Goal: Check status: Check status

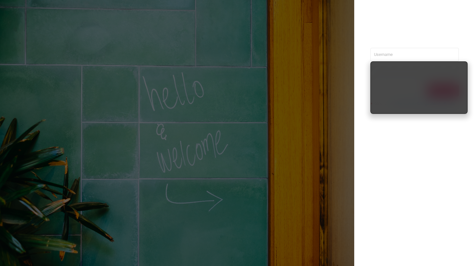
type input "[PERSON_NAME][EMAIL_ADDRESS][DOMAIN_NAME]"
click at [460, 122] on div "nathan@azuretech.io Sign in contact us info@protected.media" at bounding box center [414, 133] width 121 height 266
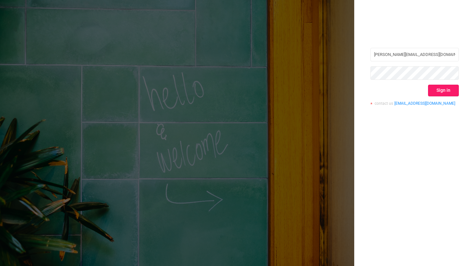
click at [452, 92] on button "Sign in" at bounding box center [443, 91] width 31 height 12
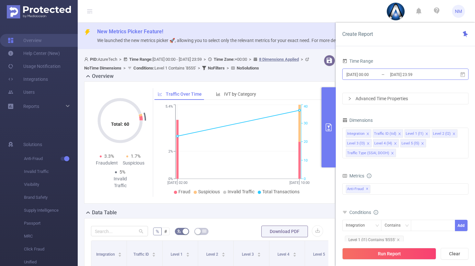
click at [381, 73] on input "[DATE] 00:00" at bounding box center [372, 74] width 52 height 9
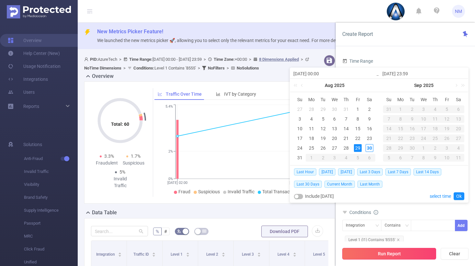
click at [380, 257] on button "Run Report" at bounding box center [389, 254] width 94 height 12
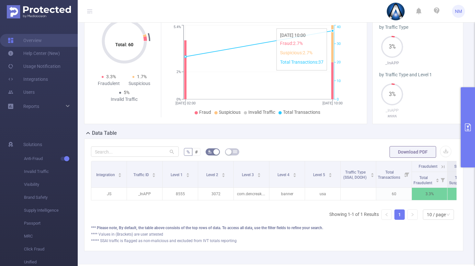
scroll to position [63, 0]
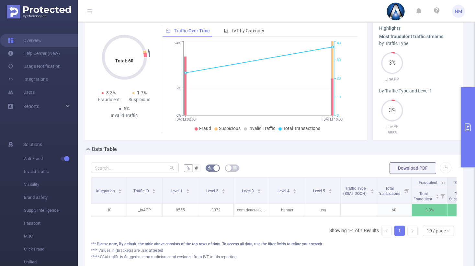
click at [465, 145] on button "primary" at bounding box center [468, 127] width 14 height 80
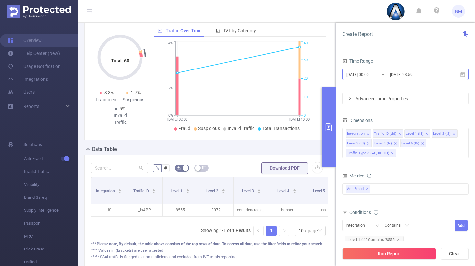
click at [370, 75] on input "[DATE] 00:00" at bounding box center [372, 74] width 52 height 9
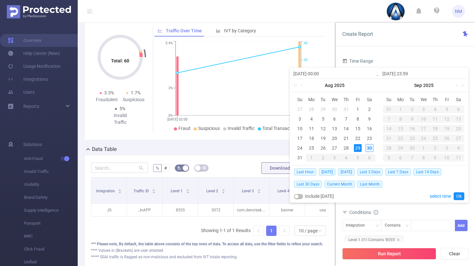
click at [321, 73] on input "[DATE] 00:00" at bounding box center [334, 74] width 83 height 8
type input "2025-08-29 0:00"
type input "2025-08-29 10:00"
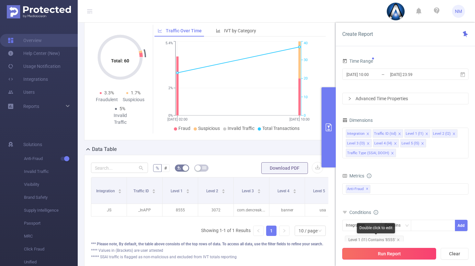
click at [394, 253] on button "Run Report" at bounding box center [389, 254] width 94 height 12
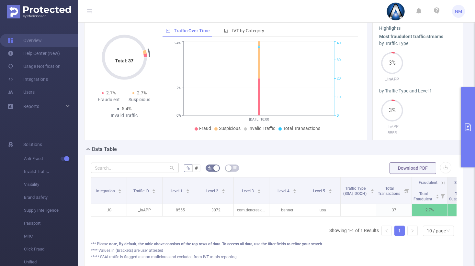
scroll to position [0, 68]
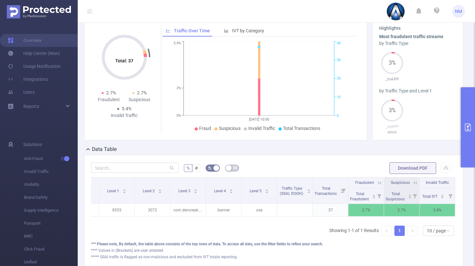
click at [412, 183] on icon at bounding box center [415, 183] width 6 height 6
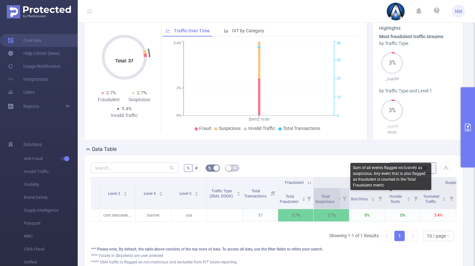
scroll to position [0, 289]
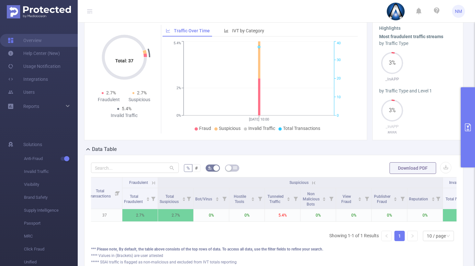
click at [152, 182] on icon at bounding box center [153, 183] width 6 height 6
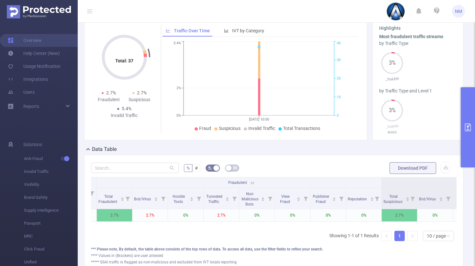
scroll to position [0, 317]
